Goal: Information Seeking & Learning: Learn about a topic

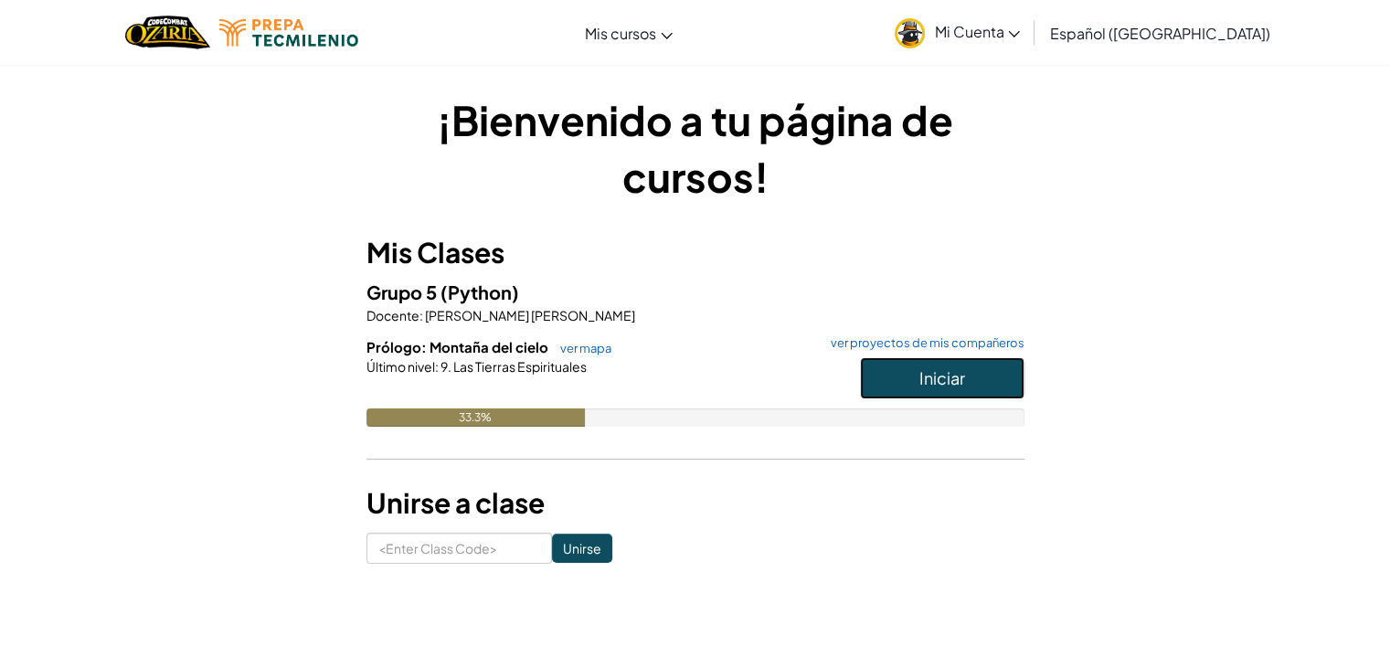
click at [954, 374] on span "Iniciar" at bounding box center [943, 377] width 46 height 21
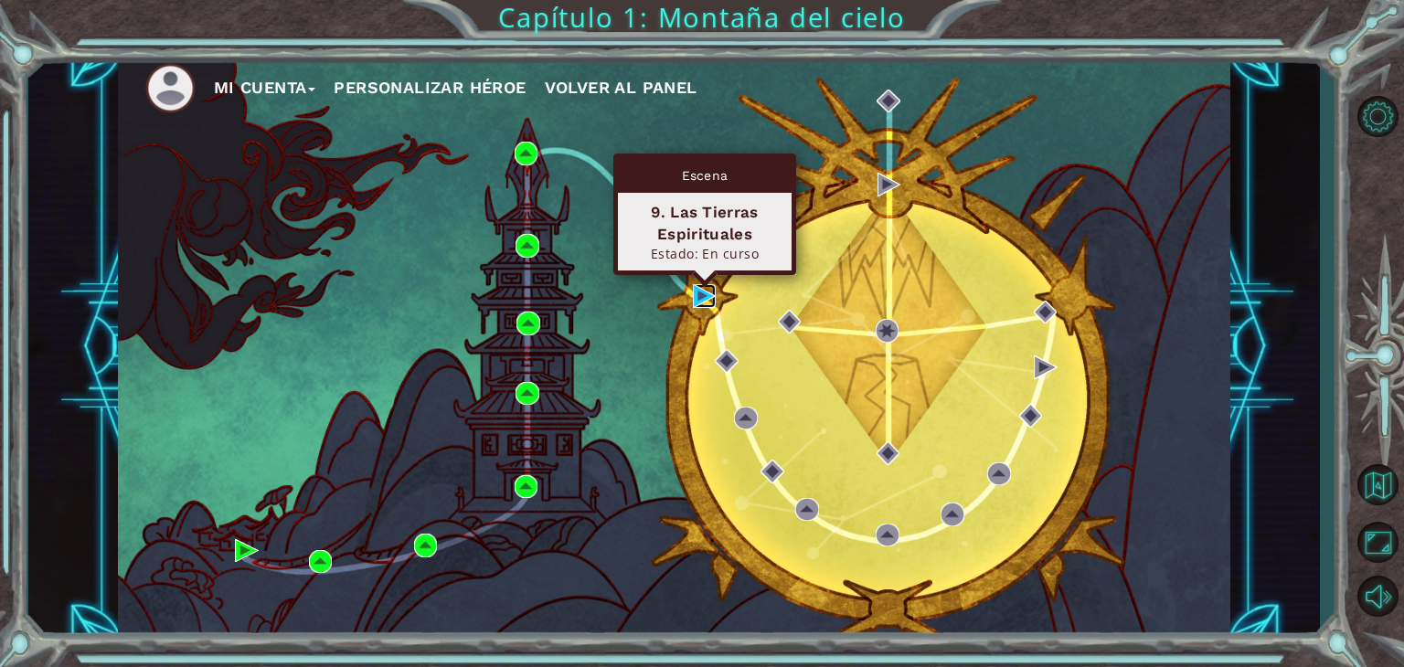
click at [705, 299] on img at bounding box center [705, 296] width 24 height 24
